Goal: Task Accomplishment & Management: Complete application form

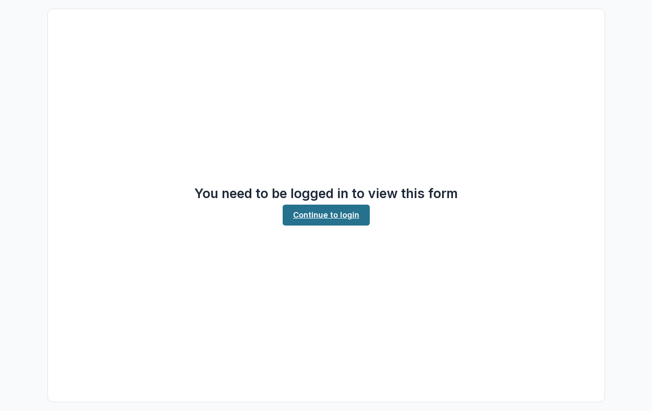
click at [342, 217] on link "Continue to login" at bounding box center [326, 215] width 87 height 21
click at [338, 214] on link "Continue to login" at bounding box center [326, 215] width 87 height 21
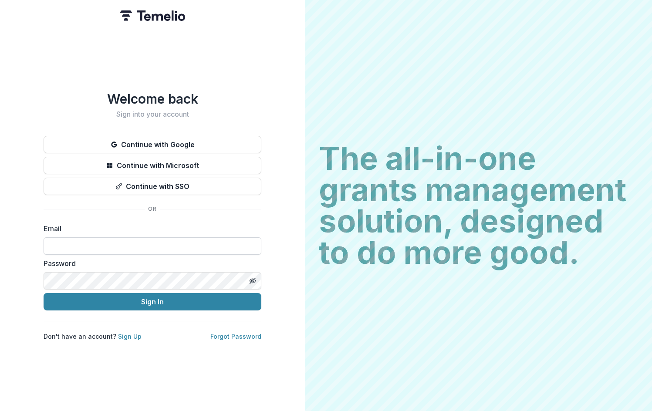
click at [186, 247] on input at bounding box center [153, 245] width 218 height 17
click at [121, 338] on link "Sign Up" at bounding box center [130, 336] width 24 height 7
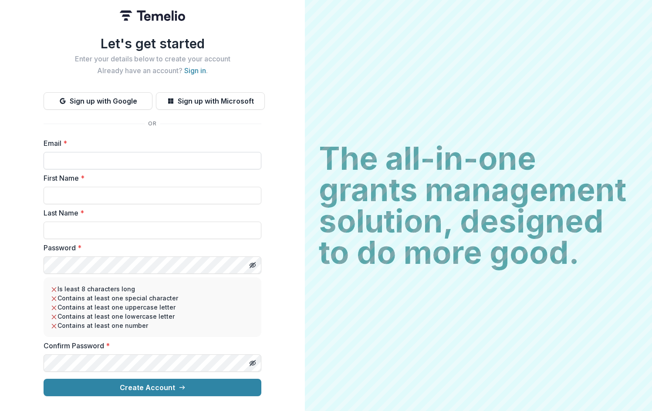
click at [237, 166] on input "Email *" at bounding box center [153, 160] width 218 height 17
type input "******"
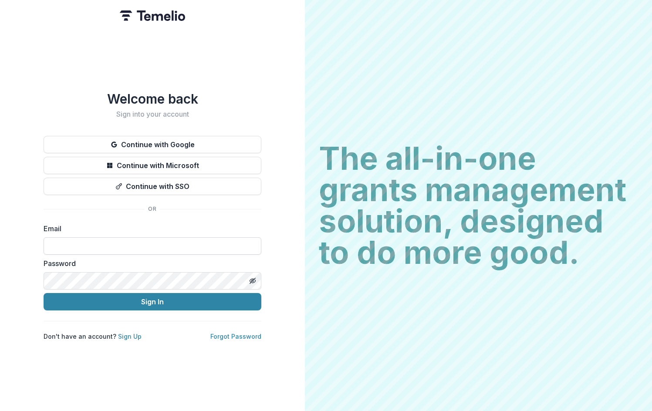
click at [152, 245] on input at bounding box center [153, 245] width 218 height 17
click at [196, 246] on input at bounding box center [153, 245] width 218 height 17
type input "*"
type input "**********"
click at [44, 293] on button "Sign In" at bounding box center [153, 301] width 218 height 17
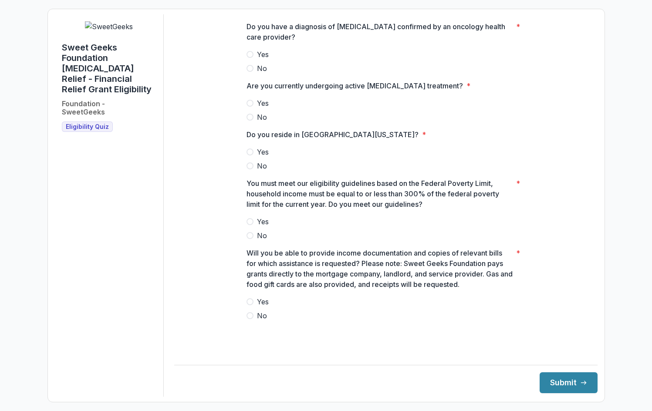
click at [249, 58] on span at bounding box center [249, 54] width 7 height 7
click at [250, 107] on span at bounding box center [249, 103] width 7 height 7
click at [249, 169] on span at bounding box center [249, 165] width 7 height 7
click at [251, 225] on span at bounding box center [249, 221] width 7 height 7
click at [249, 305] on span at bounding box center [249, 301] width 7 height 7
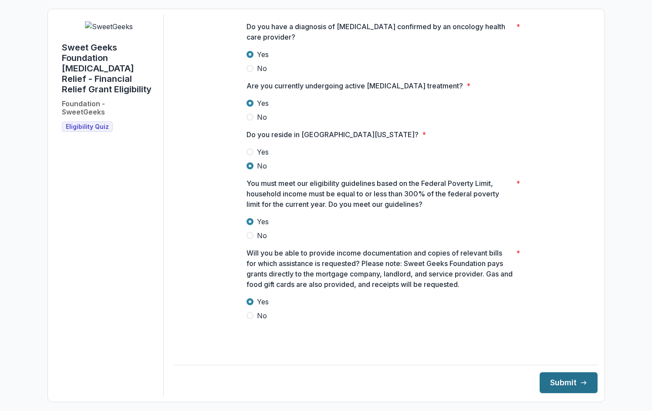
click at [563, 381] on button "Submit" at bounding box center [569, 382] width 58 height 21
click at [253, 58] on span at bounding box center [249, 54] width 7 height 7
click at [251, 107] on span at bounding box center [249, 103] width 7 height 7
click at [251, 169] on span at bounding box center [249, 165] width 7 height 7
click at [251, 225] on span at bounding box center [249, 221] width 7 height 7
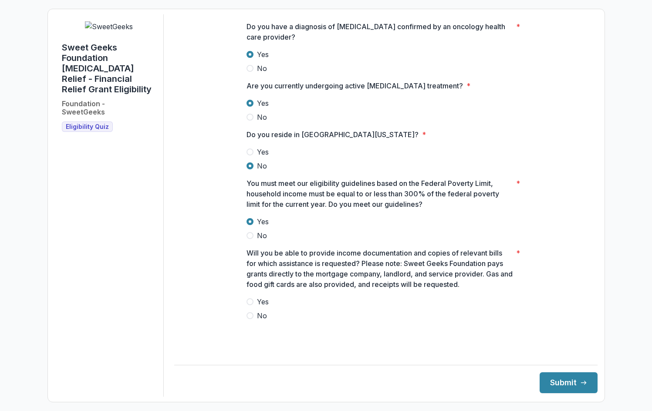
click at [249, 305] on span at bounding box center [249, 301] width 7 height 7
click at [248, 239] on span at bounding box center [249, 235] width 7 height 7
click at [253, 225] on span at bounding box center [249, 221] width 7 height 7
click at [560, 376] on button "Submit" at bounding box center [569, 382] width 58 height 21
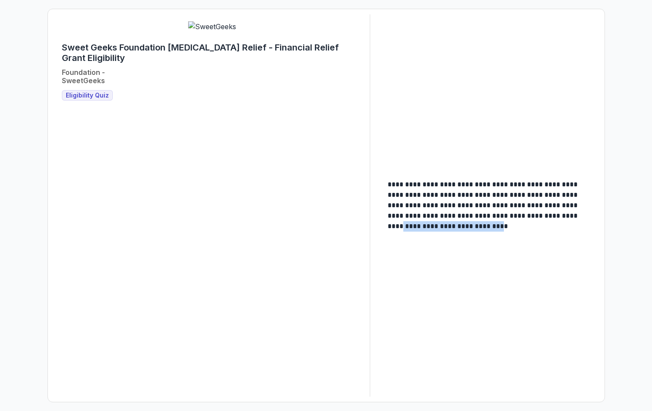
drag, startPoint x: 386, startPoint y: 226, endPoint x: 494, endPoint y: 228, distance: 108.4
click at [494, 228] on main "**********" at bounding box center [489, 205] width 217 height 66
